Goal: Transaction & Acquisition: Subscribe to service/newsletter

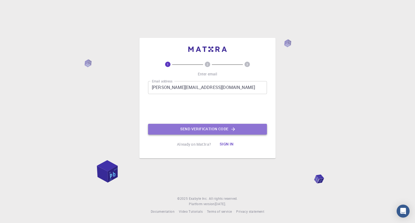
click at [183, 132] on button "Send verification code" at bounding box center [207, 129] width 119 height 11
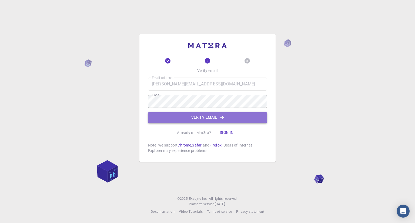
click at [204, 118] on button "Verify email" at bounding box center [207, 117] width 119 height 11
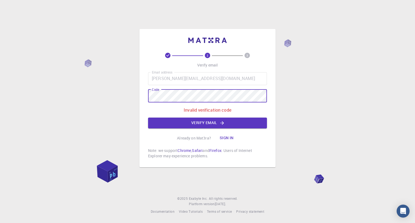
click at [133, 100] on div "2 3 Verify email Email address daina.ozola9@gmail.com Email address Code Code I…" at bounding box center [207, 111] width 415 height 223
click at [186, 122] on button "Verify email" at bounding box center [207, 123] width 119 height 11
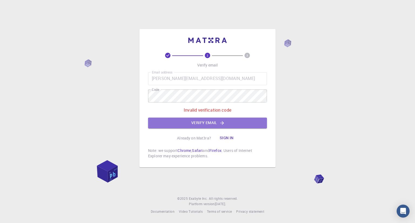
click at [186, 122] on button "Verify email" at bounding box center [207, 123] width 119 height 11
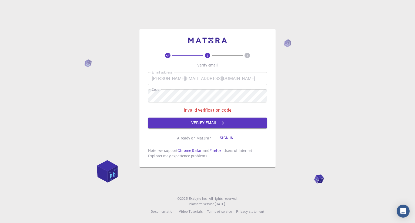
click at [186, 122] on button "Verify email" at bounding box center [207, 123] width 119 height 11
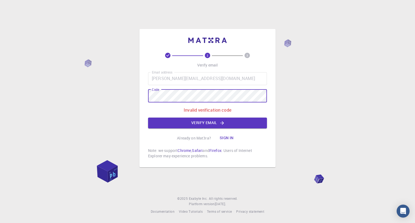
click at [155, 102] on div "Email address daina.ozola9@gmail.com Email address Code Code Invalid verificati…" at bounding box center [207, 100] width 119 height 56
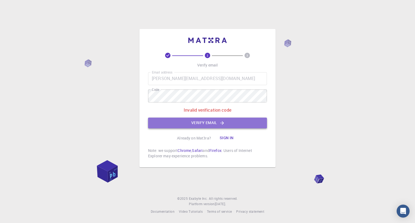
click at [195, 123] on button "Verify email" at bounding box center [207, 123] width 119 height 11
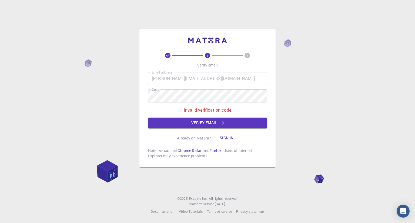
click at [227, 140] on button "Sign in" at bounding box center [227, 138] width 23 height 11
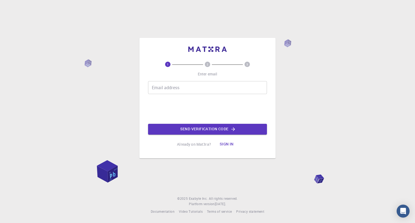
click at [210, 87] on input "Email address" at bounding box center [207, 87] width 119 height 13
type input "[PERSON_NAME][EMAIL_ADDRESS][DOMAIN_NAME]"
click at [191, 129] on button "Send verification code" at bounding box center [207, 129] width 119 height 11
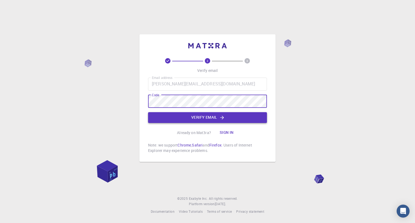
click at [200, 118] on button "Verify email" at bounding box center [207, 117] width 119 height 11
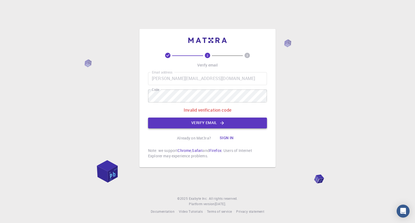
click at [200, 118] on button "Verify email" at bounding box center [207, 123] width 119 height 11
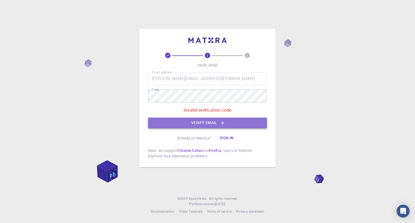
click at [200, 118] on button "Verify email" at bounding box center [207, 123] width 119 height 11
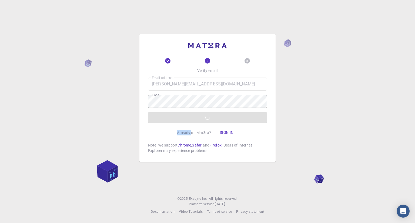
click at [200, 118] on div "Email address [PERSON_NAME][EMAIL_ADDRESS][DOMAIN_NAME] Email address Code Code…" at bounding box center [207, 100] width 119 height 45
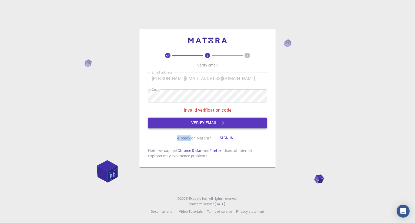
click at [200, 118] on button "Verify email" at bounding box center [207, 123] width 119 height 11
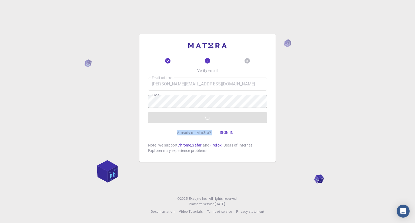
click at [200, 118] on div "Email address [PERSON_NAME][EMAIL_ADDRESS][DOMAIN_NAME] Email address Code Code…" at bounding box center [207, 100] width 119 height 45
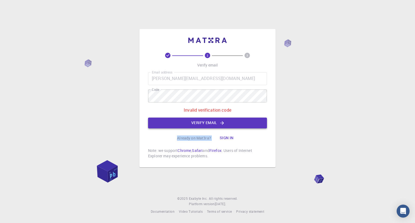
click at [200, 118] on button "Verify email" at bounding box center [207, 123] width 119 height 11
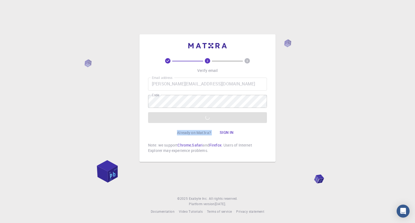
click at [200, 118] on div "Email address [PERSON_NAME][EMAIL_ADDRESS][DOMAIN_NAME] Email address Code Code…" at bounding box center [207, 100] width 119 height 45
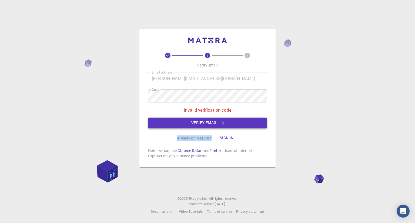
click at [200, 122] on button "Verify email" at bounding box center [207, 123] width 119 height 11
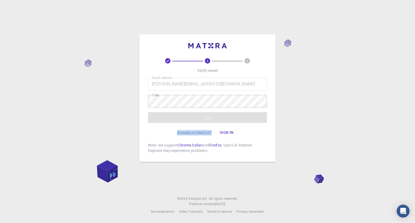
click at [200, 122] on div "Email address [PERSON_NAME][EMAIL_ADDRESS][DOMAIN_NAME] Email address Code Code…" at bounding box center [207, 100] width 119 height 45
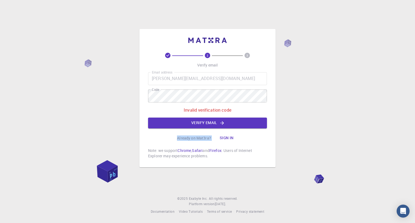
click at [200, 122] on button "Verify email" at bounding box center [207, 123] width 119 height 11
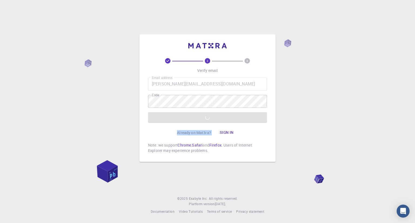
click at [200, 122] on div "Email address [PERSON_NAME][EMAIL_ADDRESS][DOMAIN_NAME] Email address Code Code…" at bounding box center [207, 100] width 119 height 45
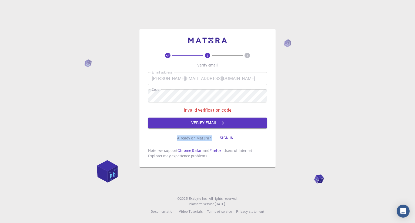
click at [200, 122] on button "Verify email" at bounding box center [207, 123] width 119 height 11
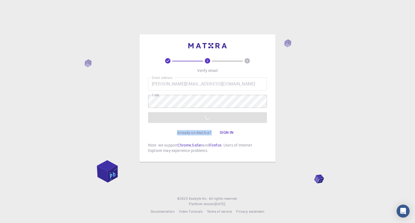
click at [200, 122] on div "Email address [PERSON_NAME][EMAIL_ADDRESS][DOMAIN_NAME] Email address Code Code…" at bounding box center [207, 100] width 119 height 45
